Goal: Task Accomplishment & Management: Use online tool/utility

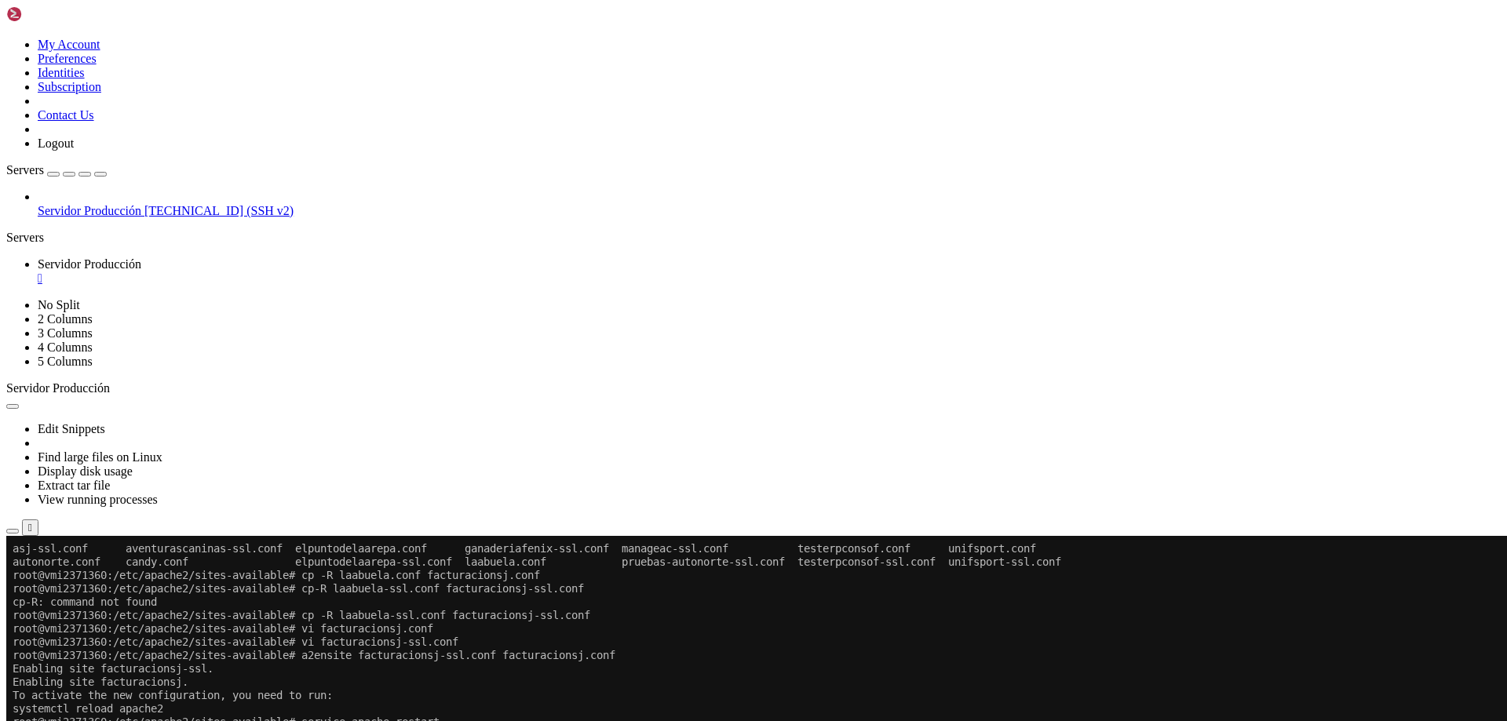
scroll to position [2562, 0]
click at [69, 174] on div "button" at bounding box center [69, 174] width 0 height 0
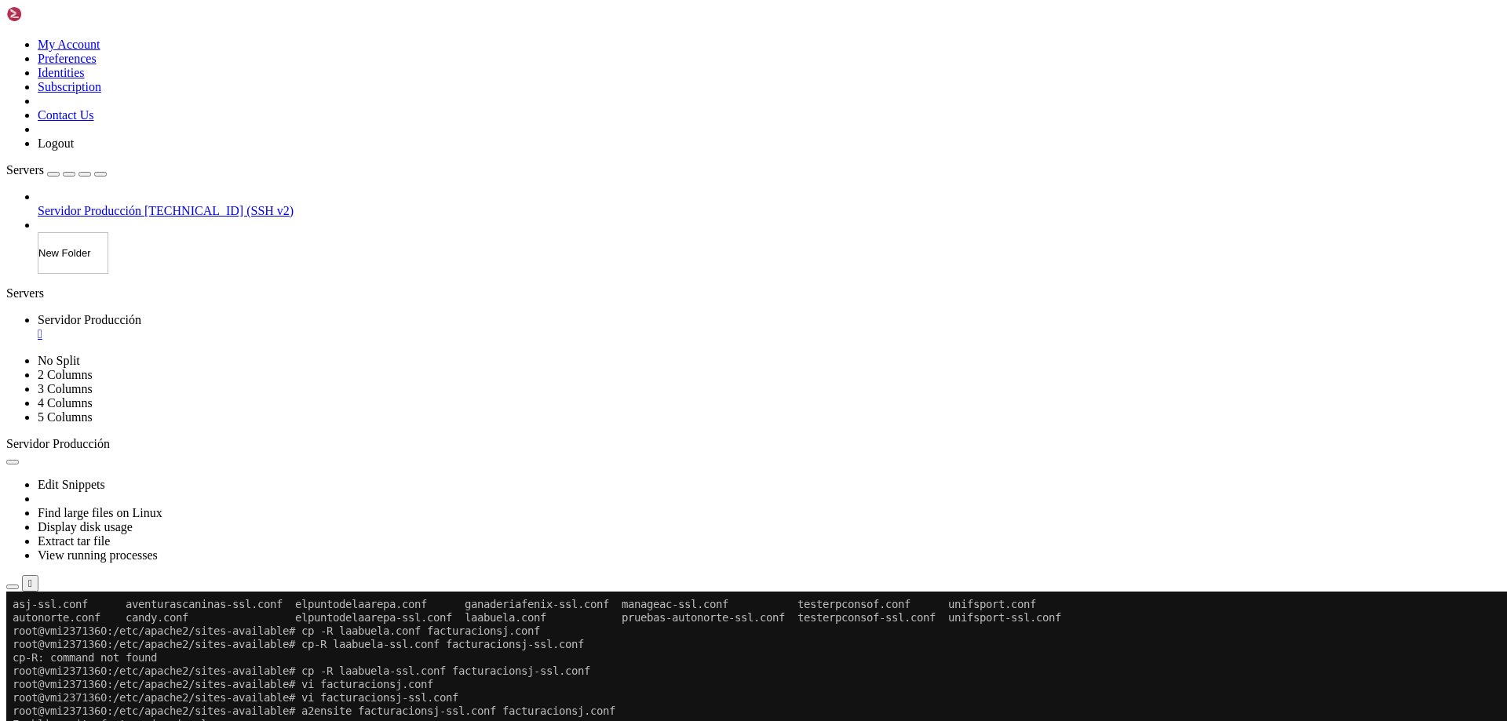
click at [116, 201] on div "Servers Servidor Producción [TECHNICAL_ID] (SSH v2) New Folder" at bounding box center [753, 218] width 1495 height 111
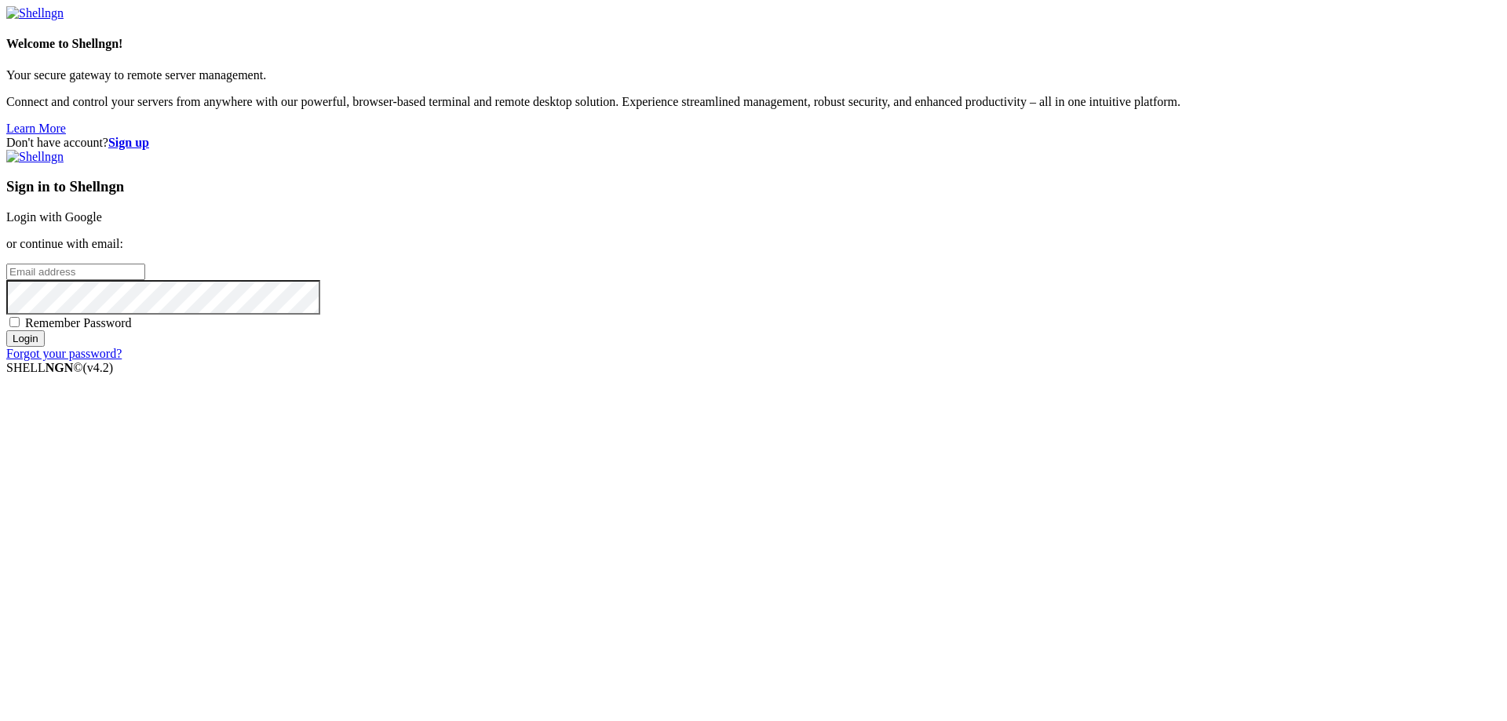
click at [923, 260] on div "Sign in to Shellngn Login with Google or continue with email: Remember Password…" at bounding box center [753, 255] width 1495 height 211
click at [102, 224] on link "Login with Google" at bounding box center [54, 216] width 96 height 13
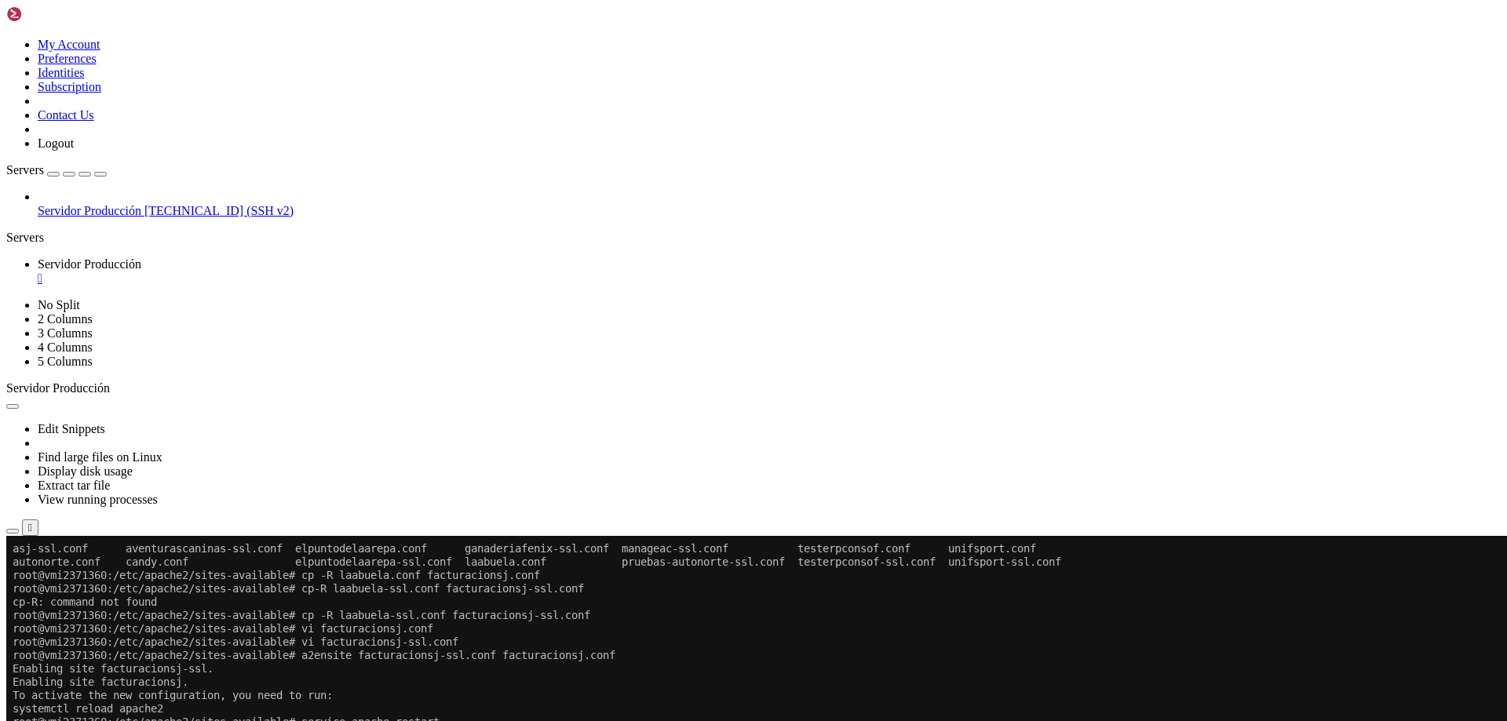
scroll to position [2562, 0]
click at [100, 174] on icon "button" at bounding box center [100, 174] width 0 height 0
click at [11, 245] on div "Servers" at bounding box center [753, 238] width 1495 height 14
click at [6, 38] on icon at bounding box center [6, 38] width 0 height 0
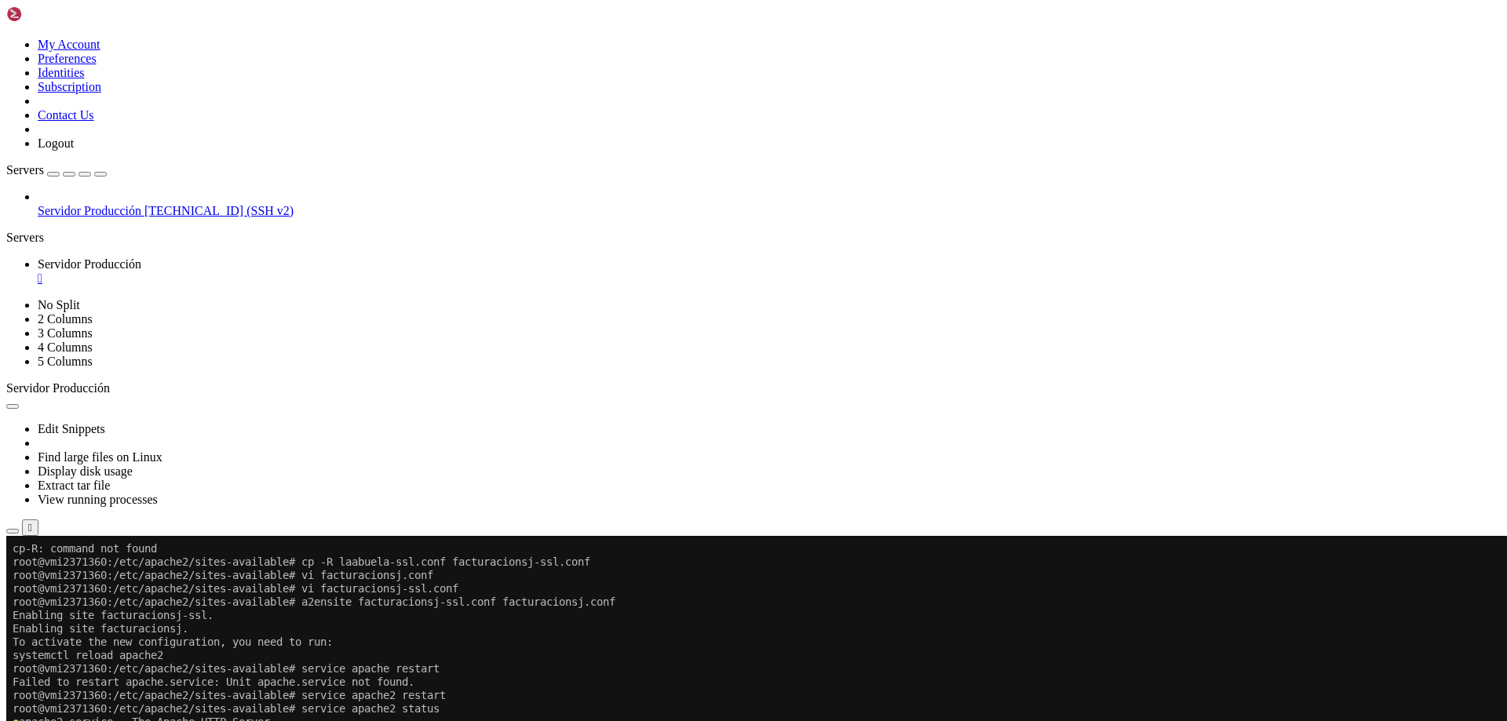
scroll to position [0, 0]
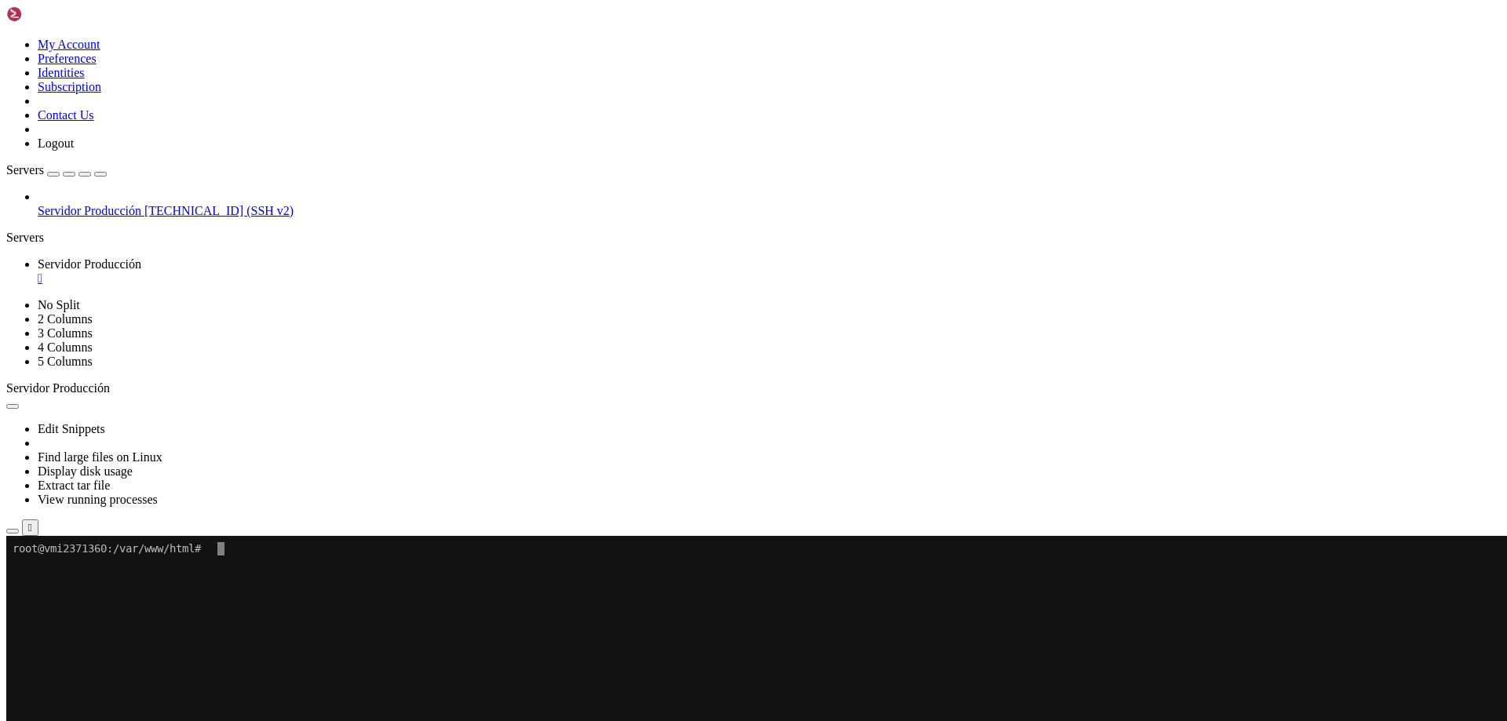
click at [501, 710] on x-row at bounding box center [661, 709] width 1297 height 13
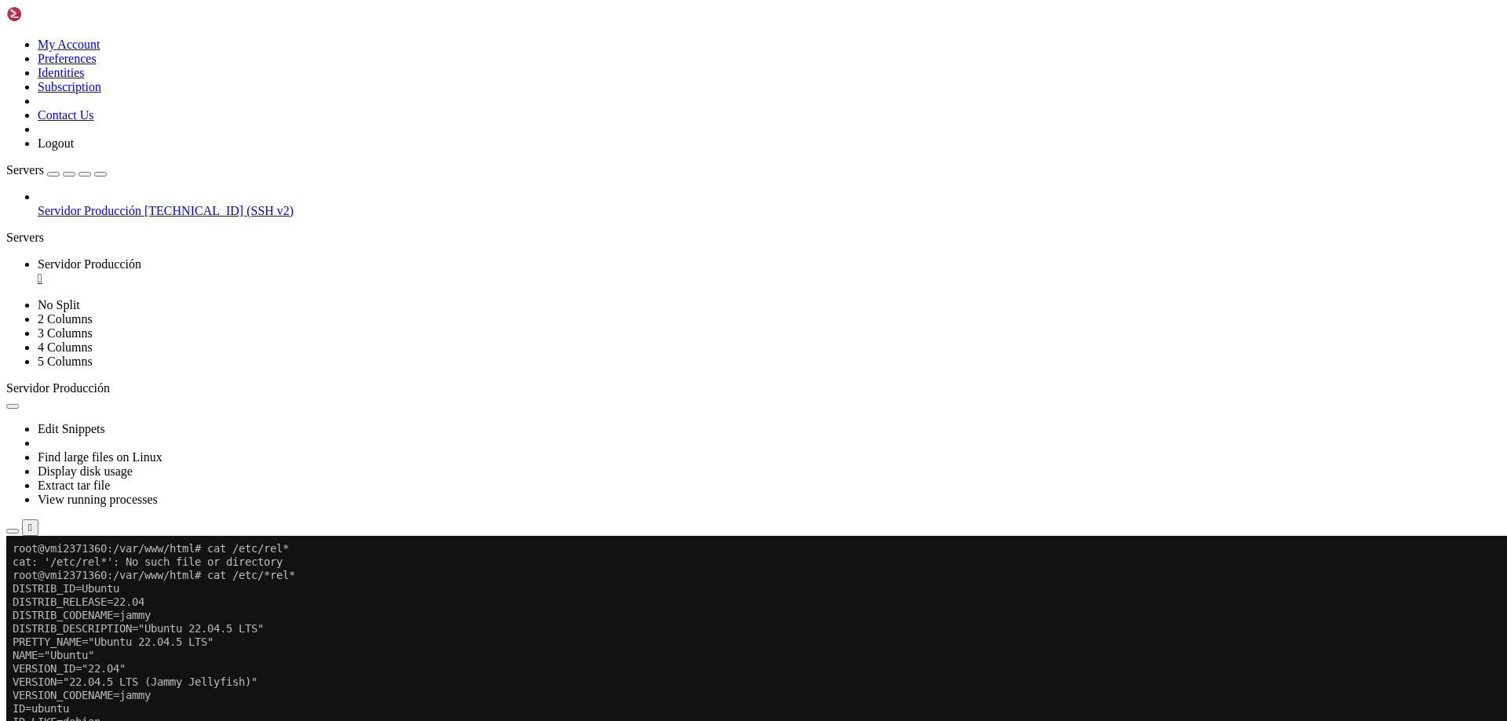
drag, startPoint x: 601, startPoint y: 889, endPoint x: 443, endPoint y: 895, distance: 158.7
drag, startPoint x: 604, startPoint y: 856, endPoint x: 623, endPoint y: 987, distance: 133.3
drag, startPoint x: 703, startPoint y: 951, endPoint x: 541, endPoint y: 983, distance: 164.7
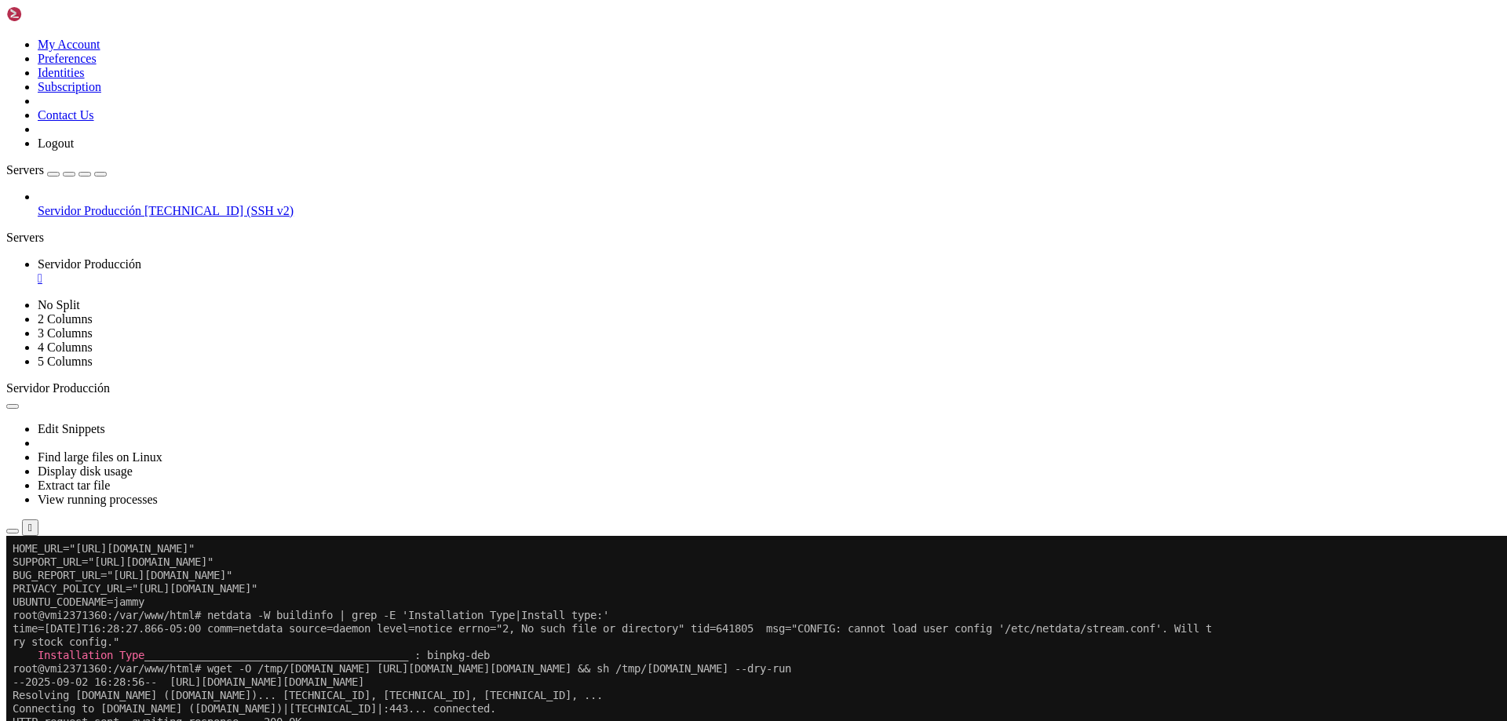
drag, startPoint x: 809, startPoint y: 962, endPoint x: 752, endPoint y: 1081, distance: 132.0
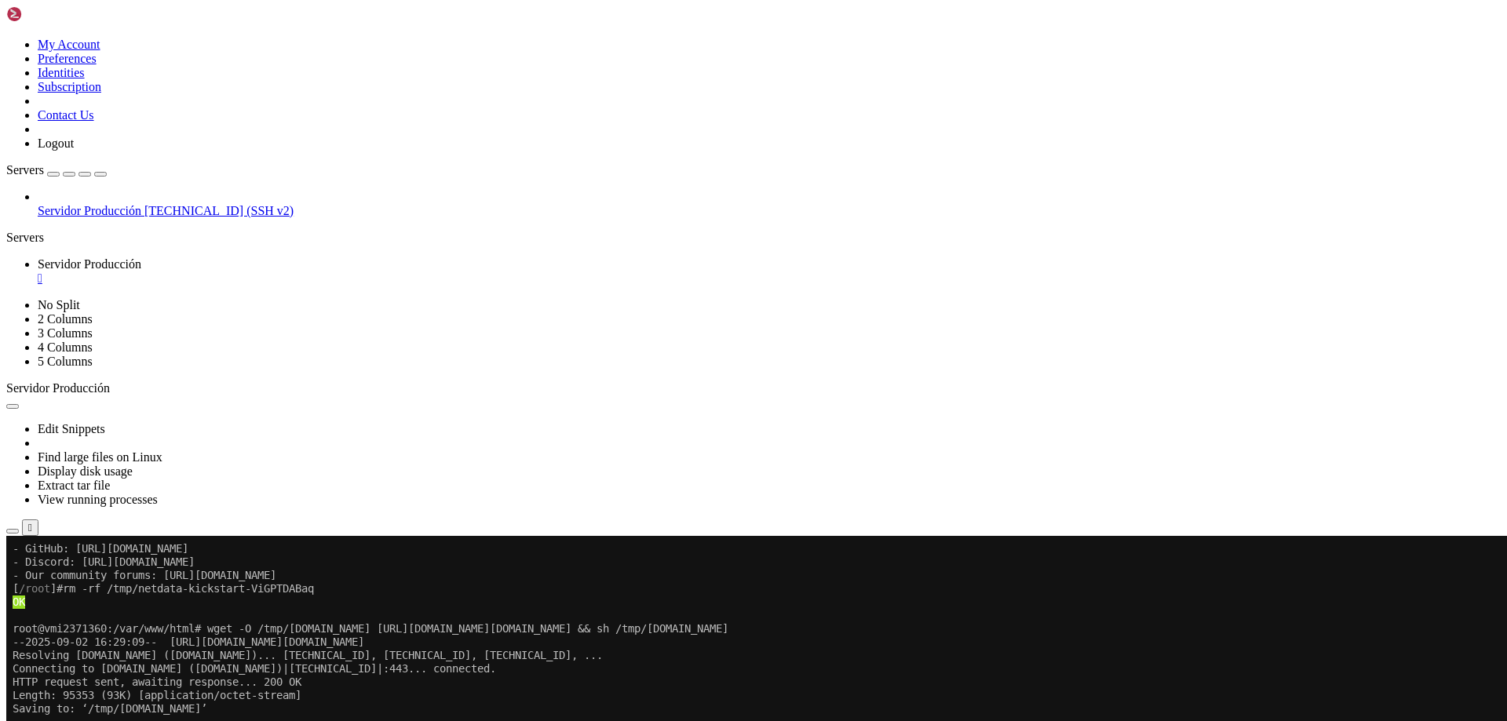
scroll to position [1014, 0]
